Goal: Find specific page/section: Find specific page/section

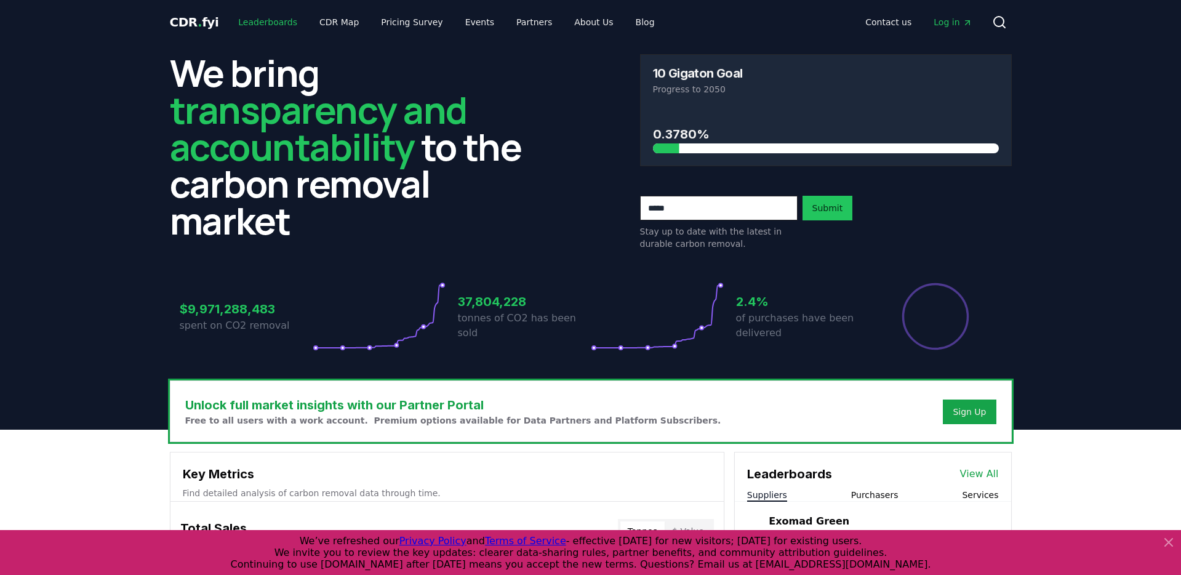
click at [273, 28] on link "Leaderboards" at bounding box center [267, 22] width 79 height 22
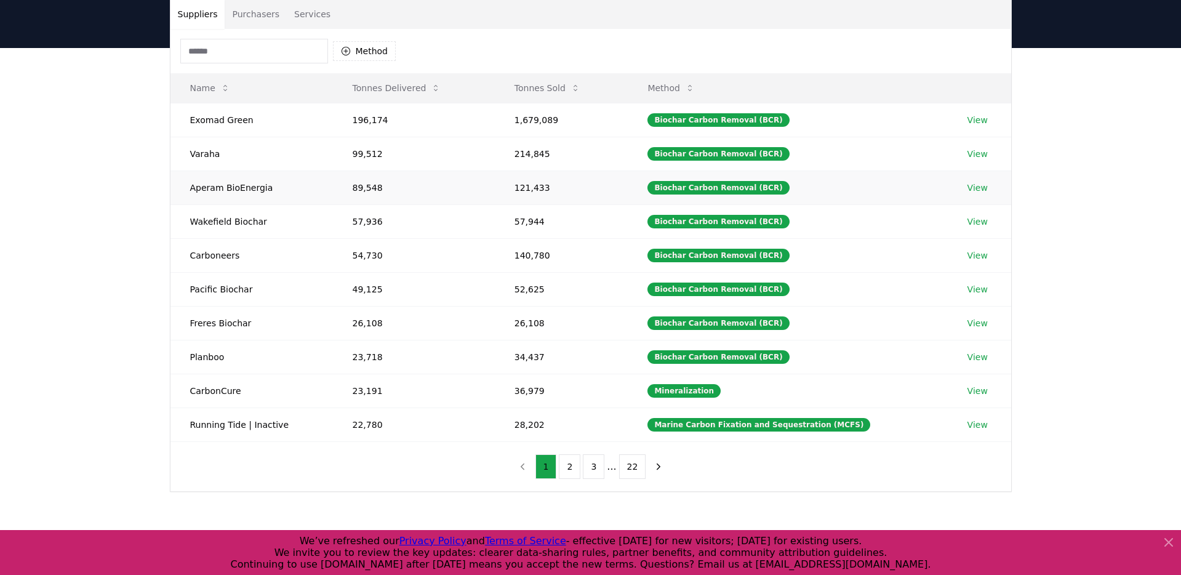
scroll to position [95, 0]
click at [578, 468] on button "2" at bounding box center [570, 466] width 22 height 25
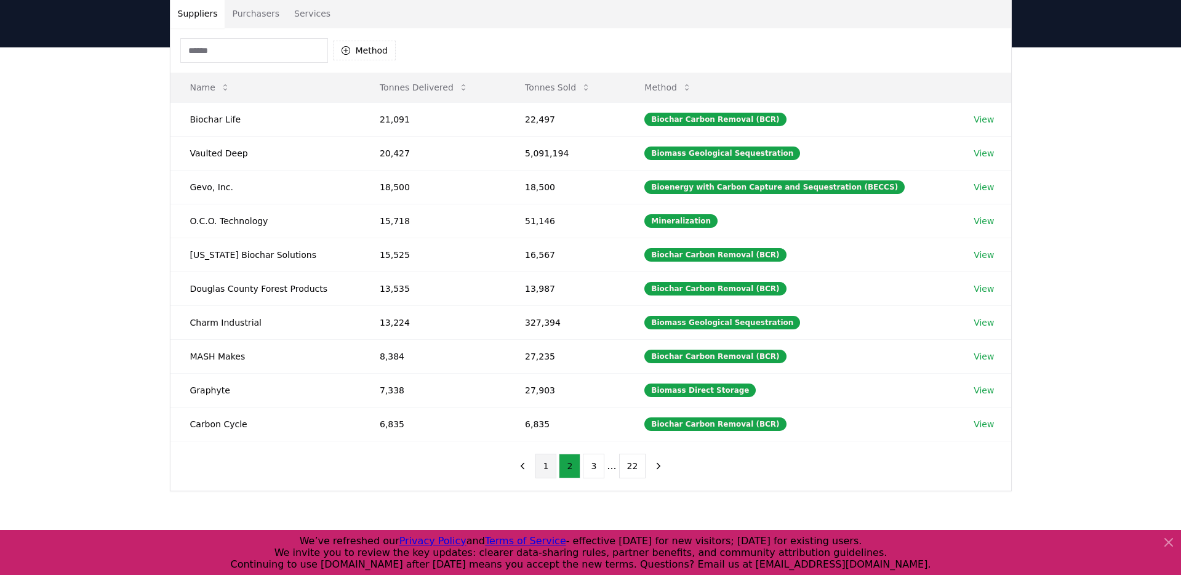
click at [548, 471] on button "1" at bounding box center [547, 466] width 22 height 25
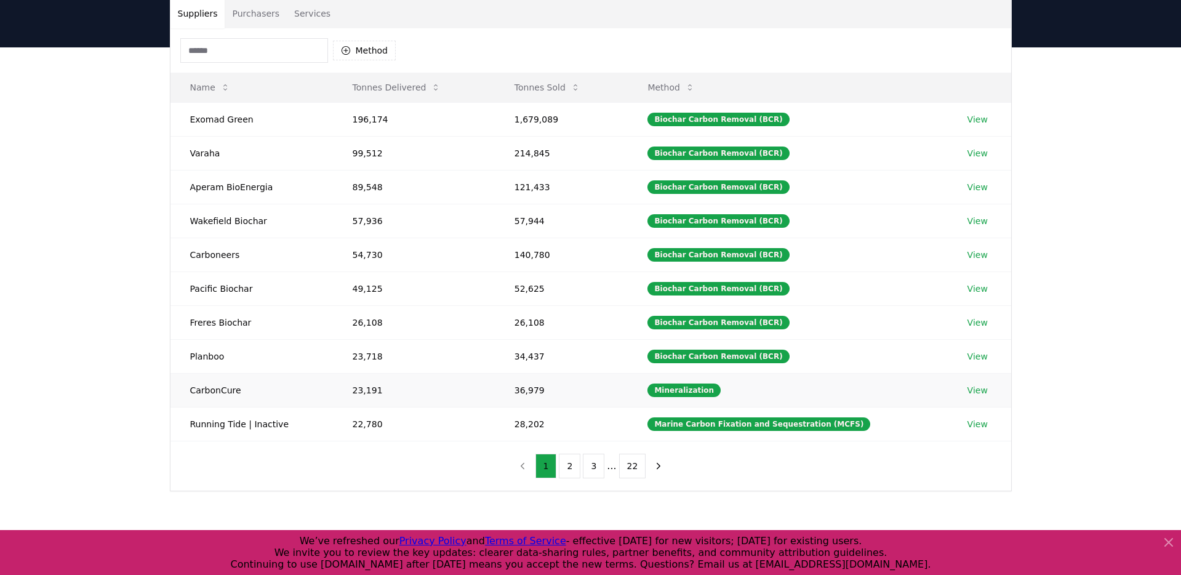
click at [974, 390] on link "View" at bounding box center [978, 390] width 20 height 12
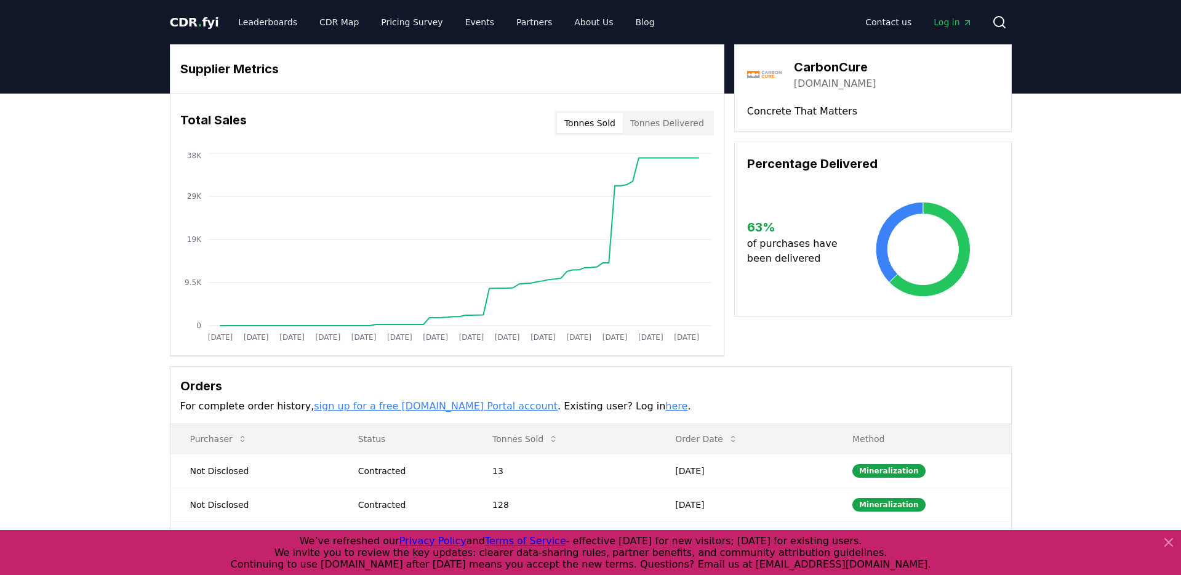
click at [683, 127] on button "Tonnes Delivered" at bounding box center [667, 123] width 89 height 20
